Goal: Book appointment/travel/reservation

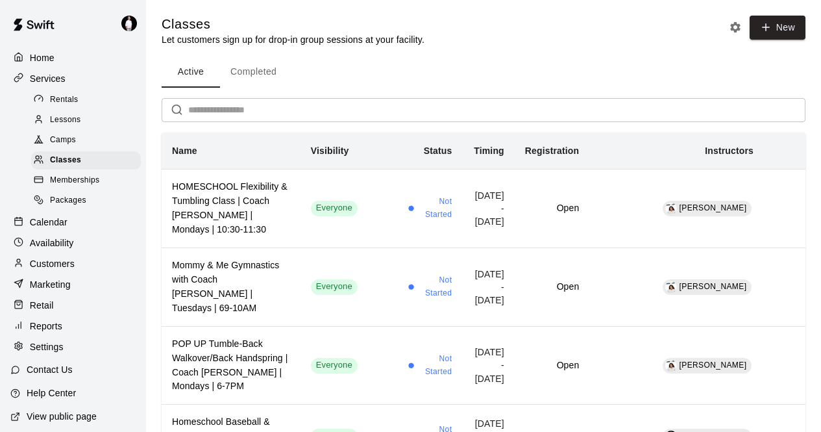
click at [56, 227] on p "Calendar" at bounding box center [49, 221] width 38 height 13
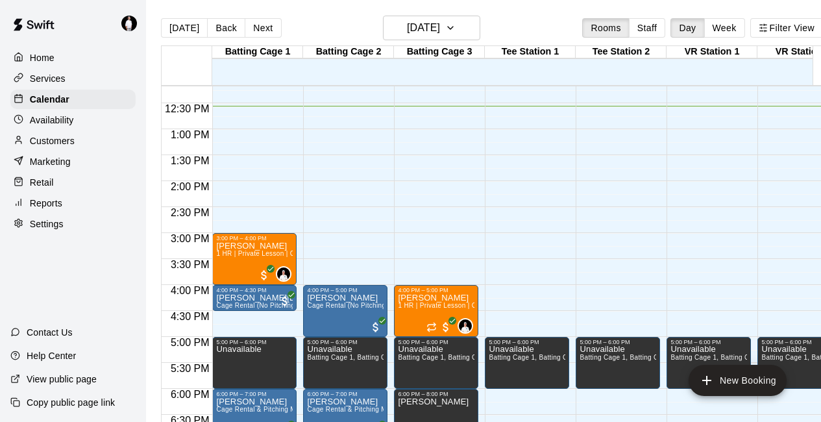
scroll to position [631, 0]
click at [456, 25] on icon "button" at bounding box center [450, 28] width 10 height 16
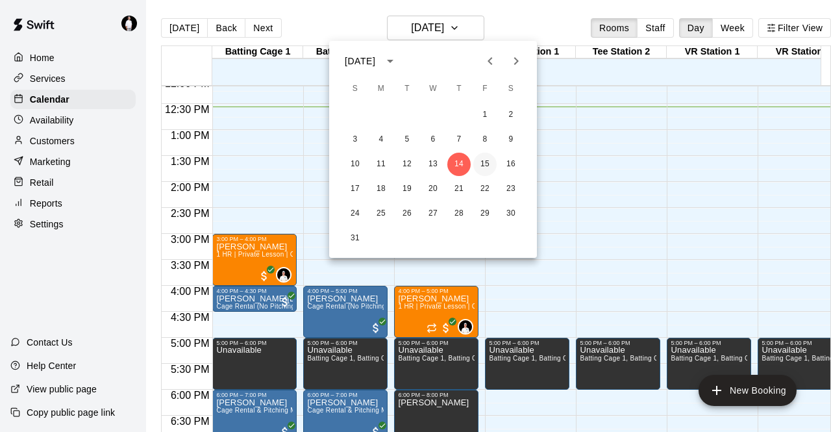
click at [484, 164] on button "15" at bounding box center [484, 164] width 23 height 23
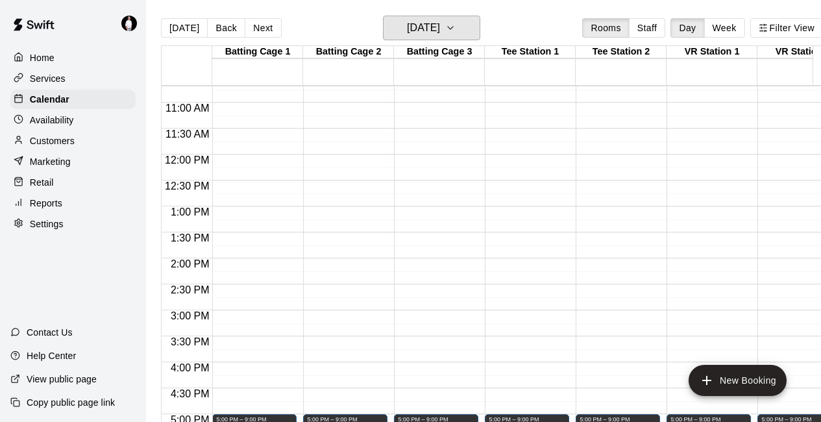
scroll to position [556, 0]
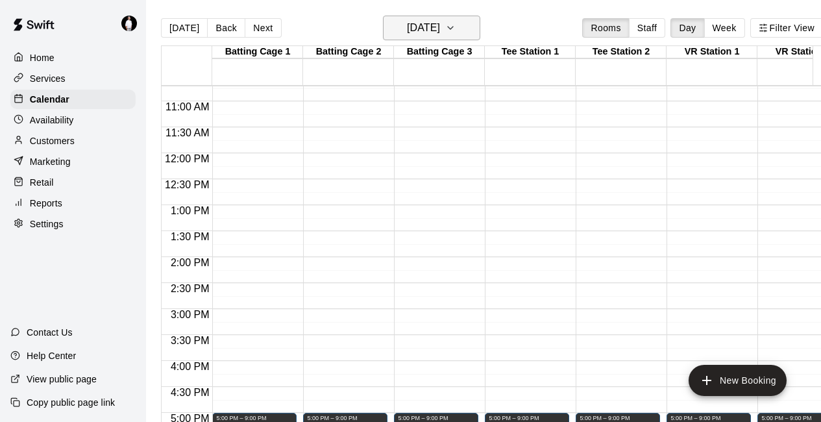
click at [456, 31] on icon "button" at bounding box center [450, 28] width 10 height 16
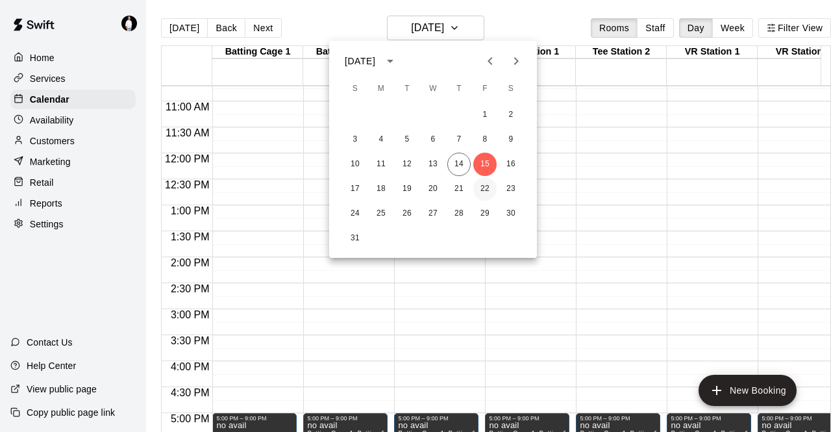
click at [487, 184] on button "22" at bounding box center [484, 188] width 23 height 23
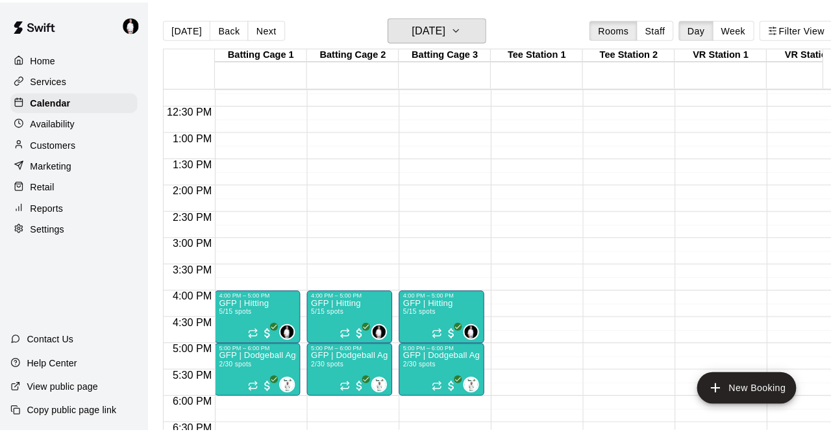
scroll to position [655, 0]
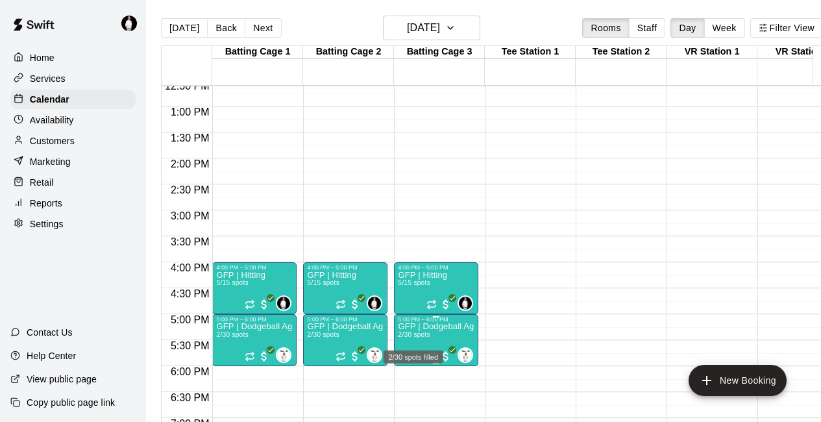
click at [423, 336] on span "2/30 spots" at bounding box center [414, 334] width 32 height 7
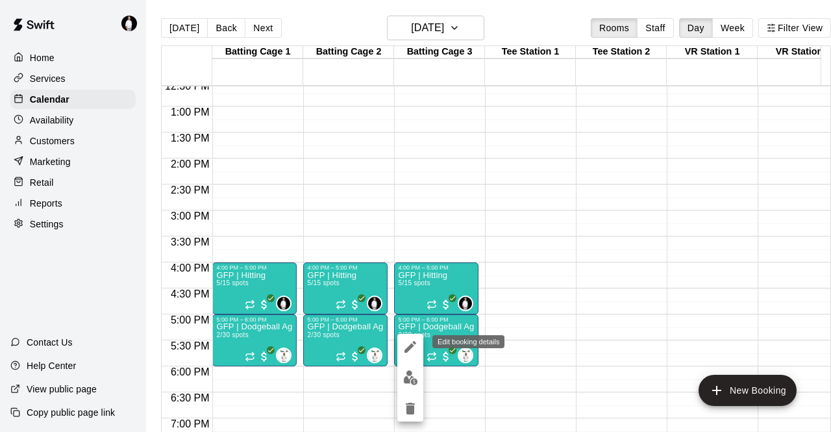
click at [417, 346] on icon "edit" at bounding box center [410, 347] width 16 height 16
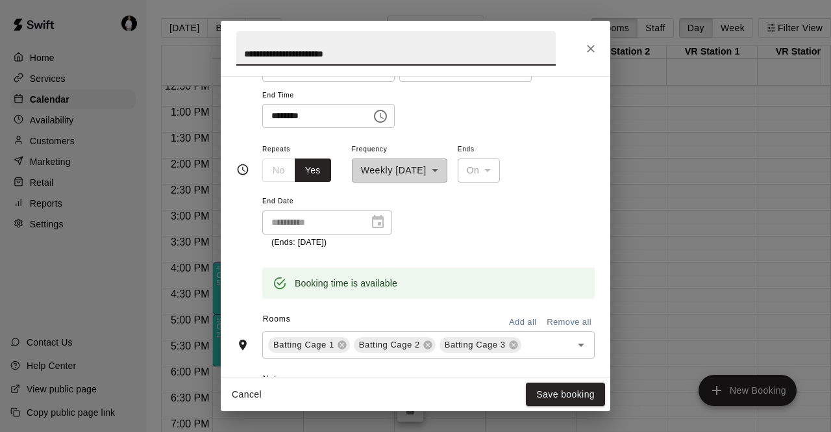
scroll to position [207, 0]
click at [572, 394] on button "Save booking" at bounding box center [565, 394] width 79 height 24
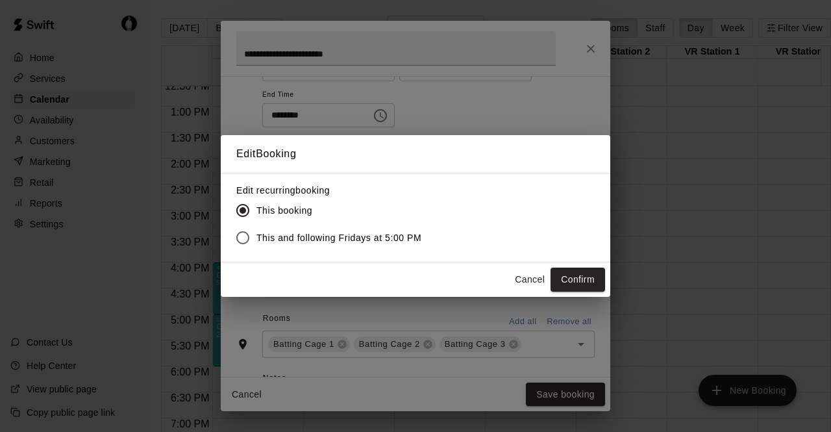
click at [533, 278] on button "Cancel" at bounding box center [530, 279] width 42 height 24
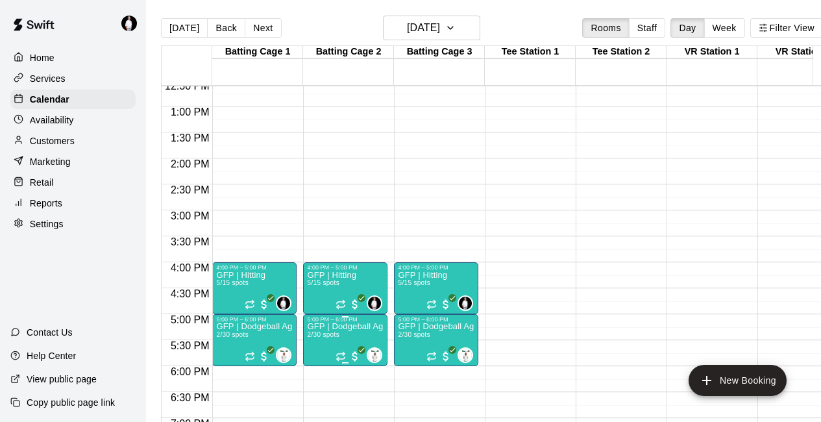
click at [329, 326] on p "GFP | Dodgeball Agility" at bounding box center [345, 326] width 77 height 0
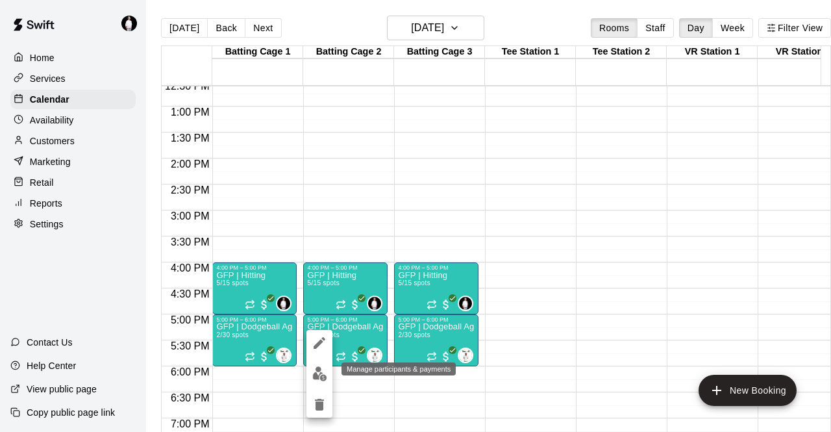
click at [318, 373] on img "edit" at bounding box center [319, 373] width 15 height 15
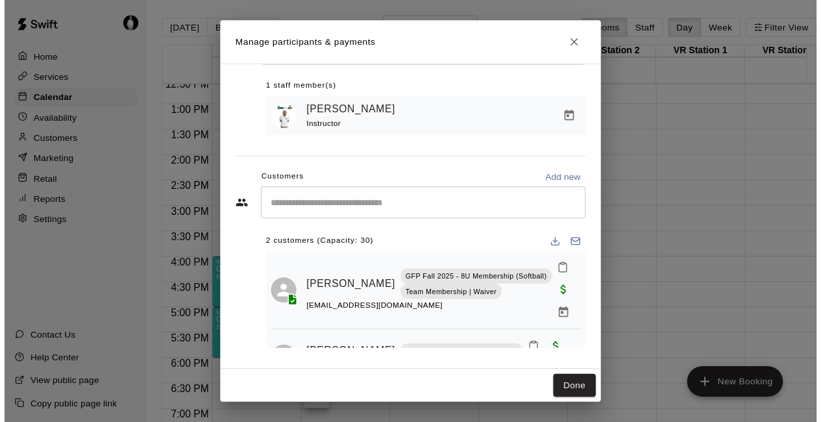
scroll to position [29, 0]
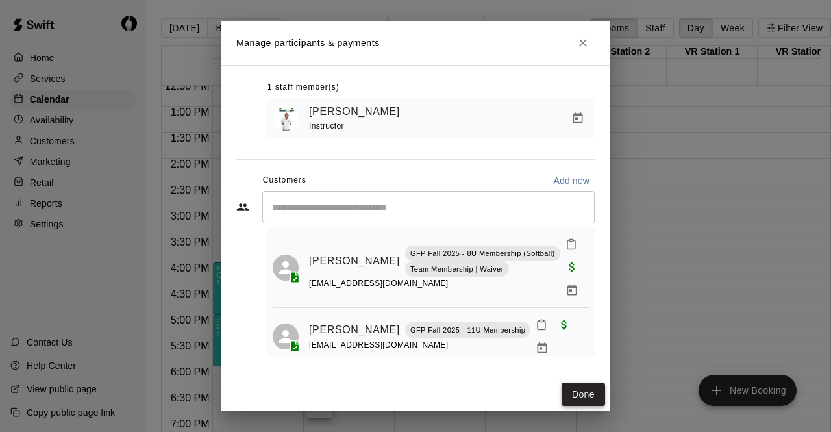
click at [589, 397] on button "Done" at bounding box center [582, 394] width 43 height 24
